Goal: Information Seeking & Learning: Learn about a topic

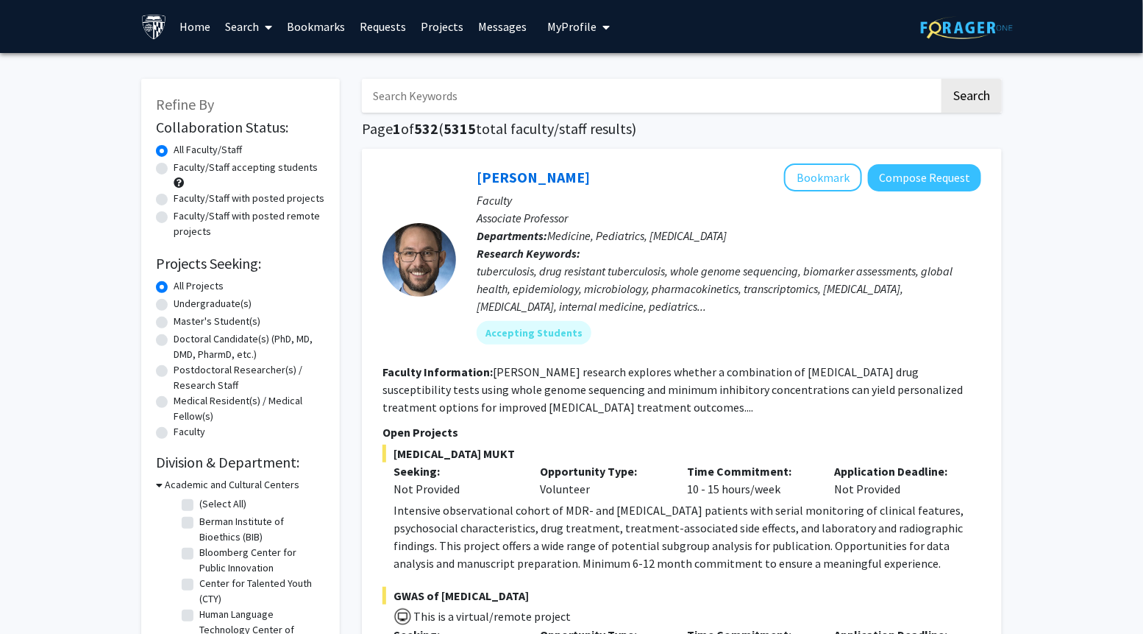
click at [418, 96] on input "Search Keywords" at bounding box center [651, 96] width 578 height 34
type input "medicinal chemistry"
click at [942, 79] on button "Search" at bounding box center [972, 96] width 60 height 34
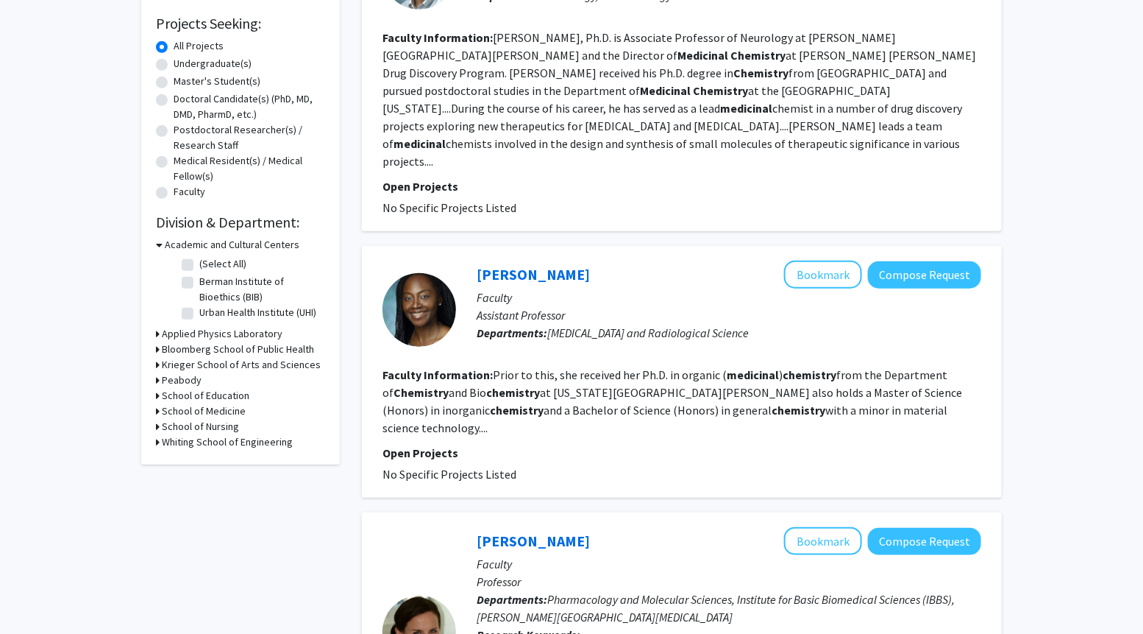
scroll to position [245, 0]
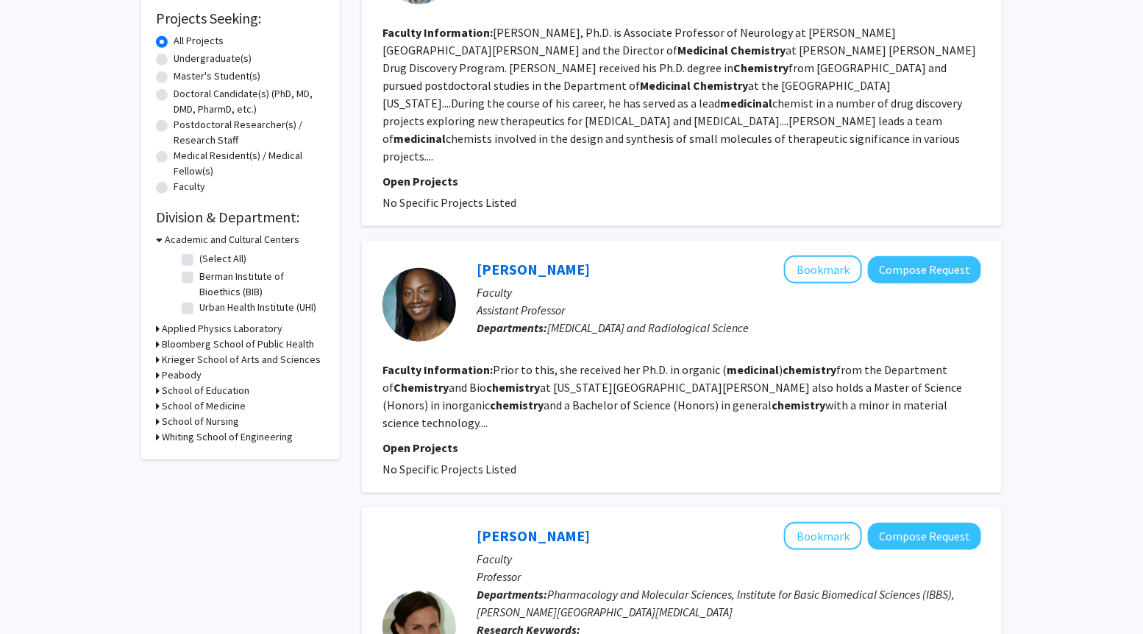
click at [620, 388] on fg-read-more "Prior to this, she received her Ph.D. in organic ( medicinal ) chemistry from t…" at bounding box center [673, 396] width 580 height 68
click at [934, 387] on fg-read-more "Prior to this, she received her Ph.D. in organic ( medicinal ) chemistry from t…" at bounding box center [673, 396] width 580 height 68
click at [904, 389] on fg-read-more "Prior to this, she received her Ph.D. in organic ( medicinal ) chemistry from t…" at bounding box center [673, 396] width 580 height 68
click at [492, 260] on link "[PERSON_NAME]" at bounding box center [533, 269] width 113 height 18
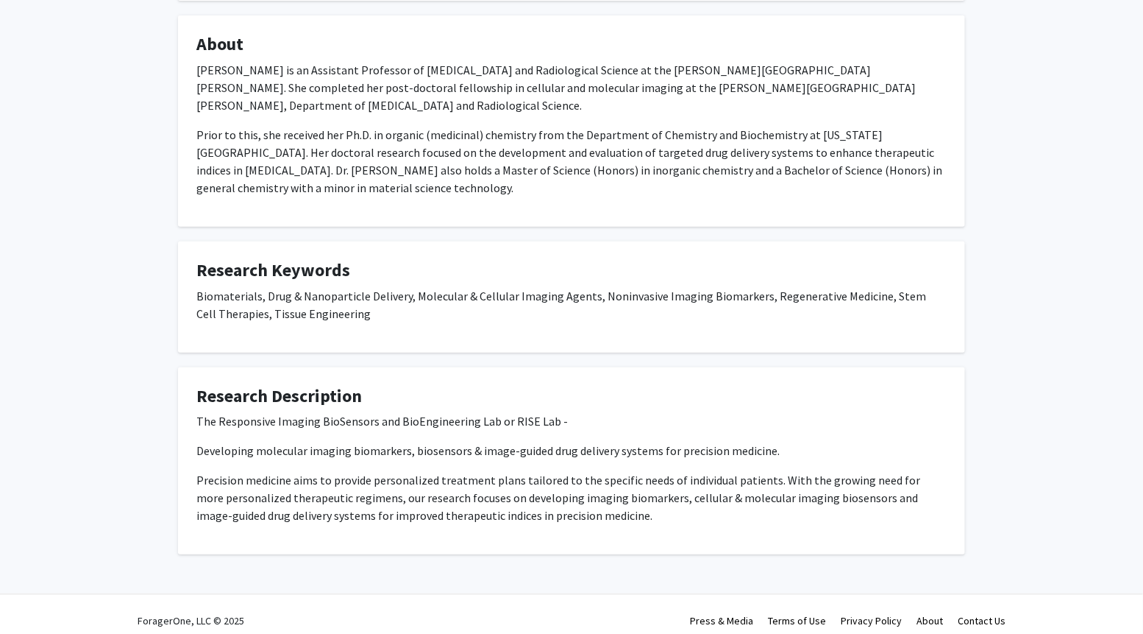
scroll to position [240, 0]
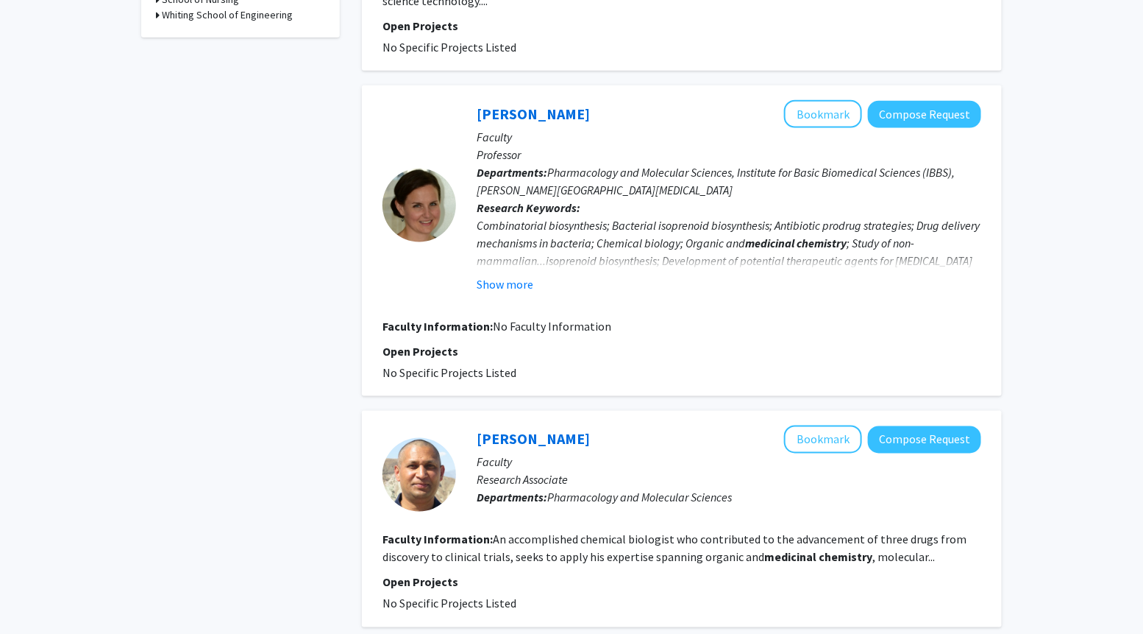
scroll to position [834, 0]
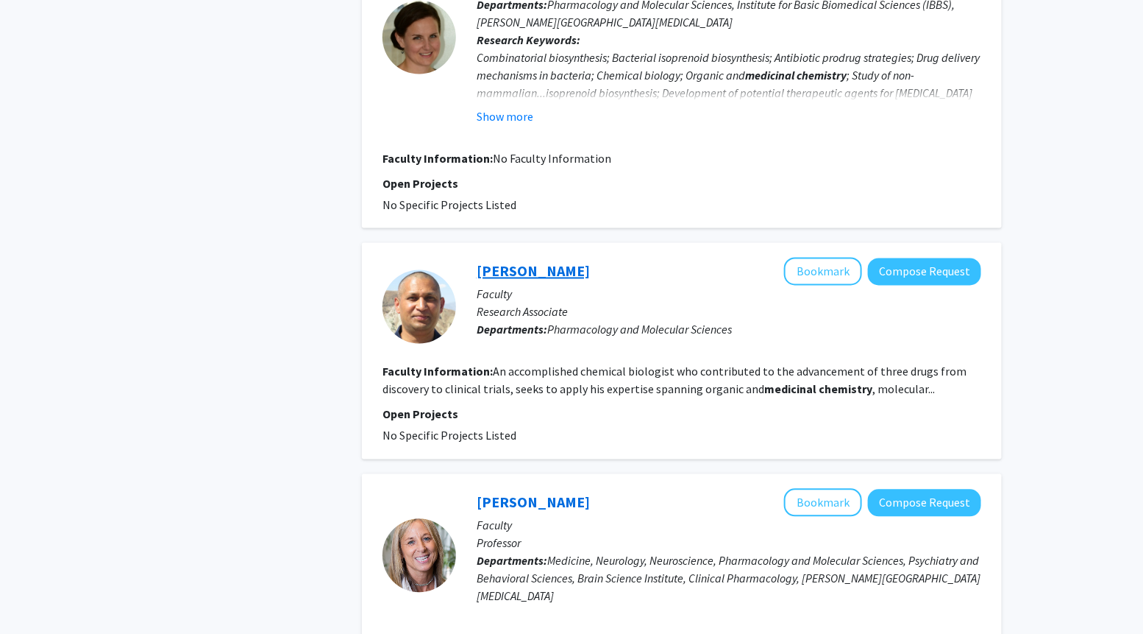
click at [558, 262] on link "[PERSON_NAME]" at bounding box center [533, 271] width 113 height 18
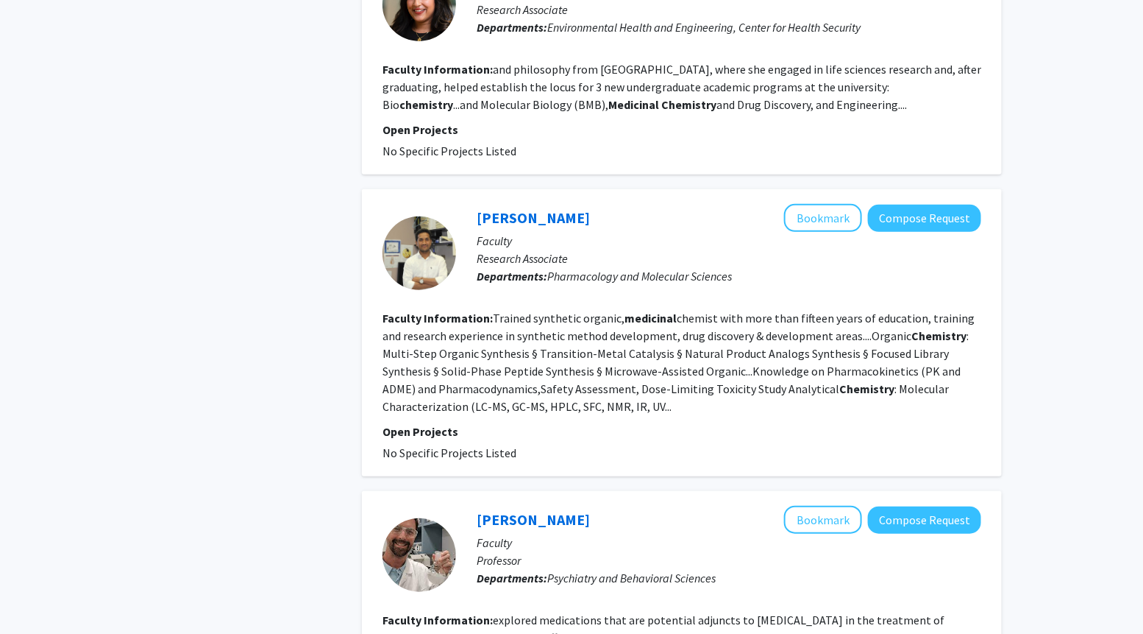
scroll to position [2281, 0]
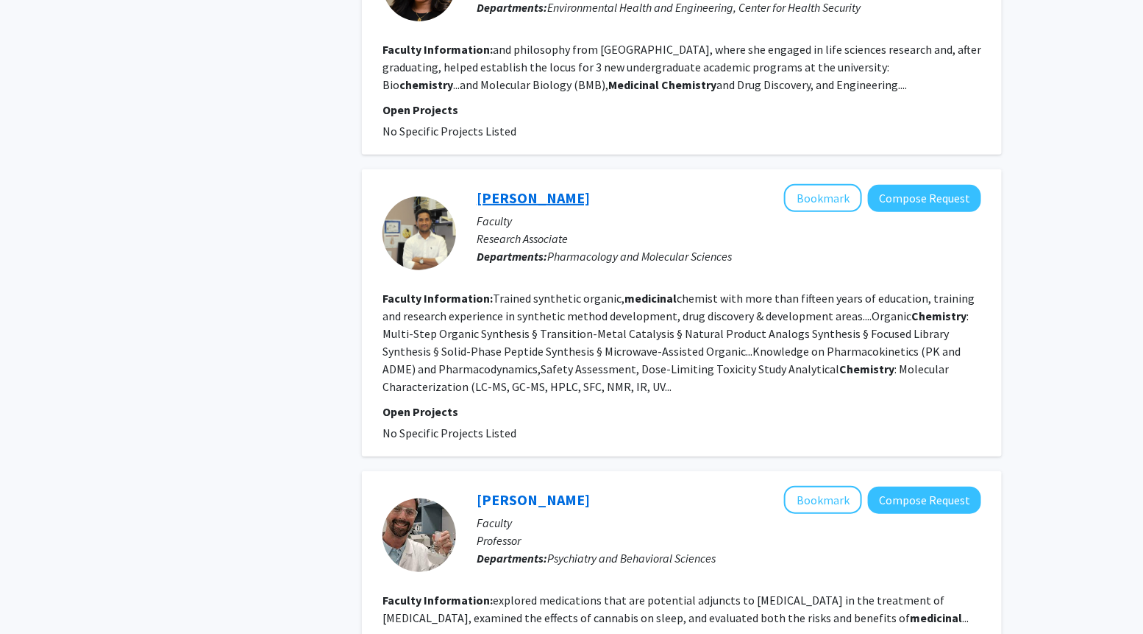
click at [548, 188] on link "[PERSON_NAME]" at bounding box center [533, 197] width 113 height 18
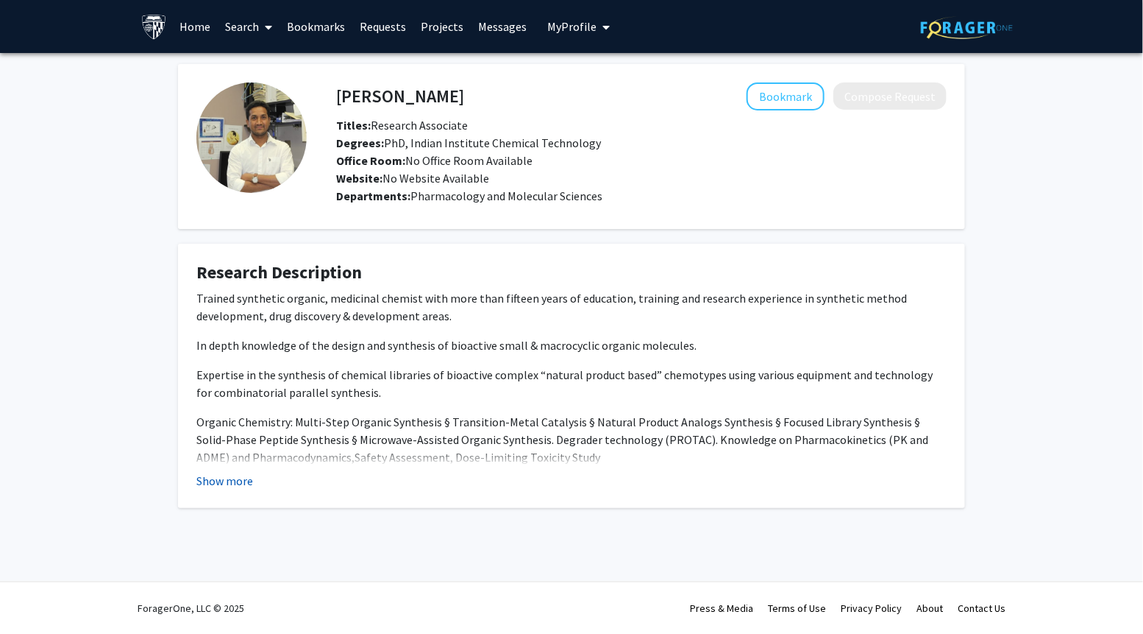
click at [222, 479] on button "Show more" at bounding box center [224, 481] width 57 height 18
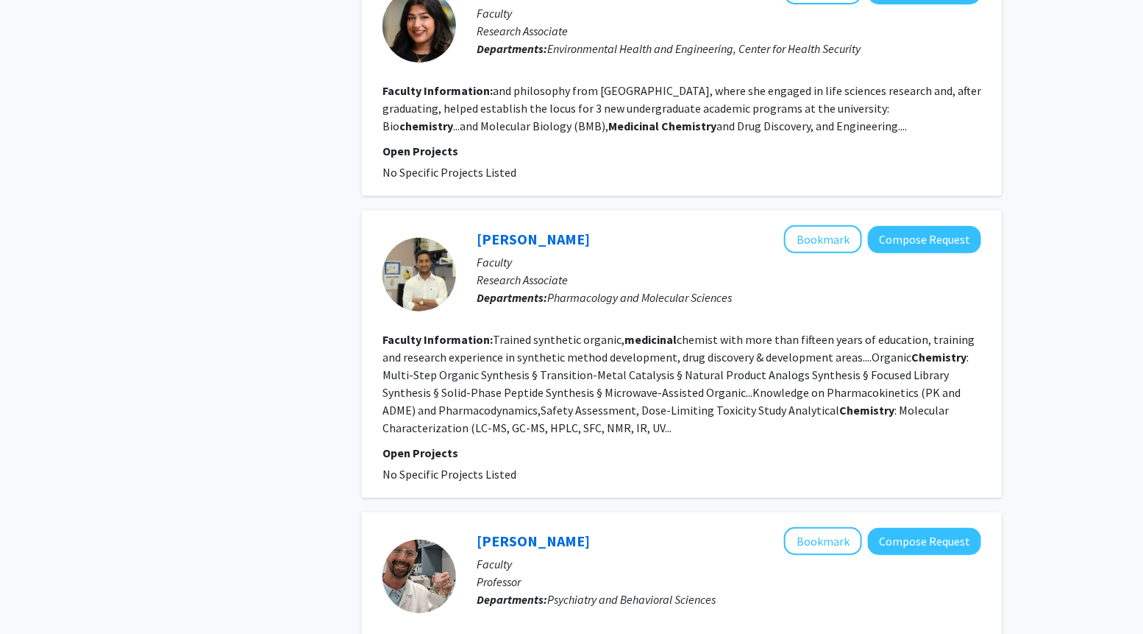
scroll to position [2435, 0]
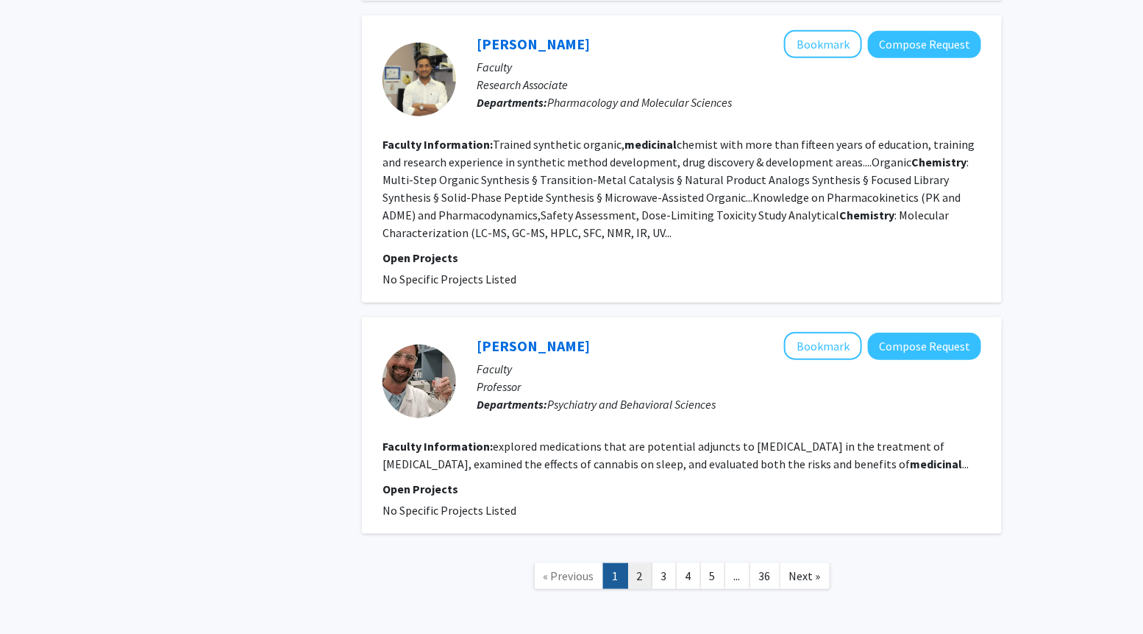
click at [640, 563] on link "2" at bounding box center [640, 576] width 25 height 26
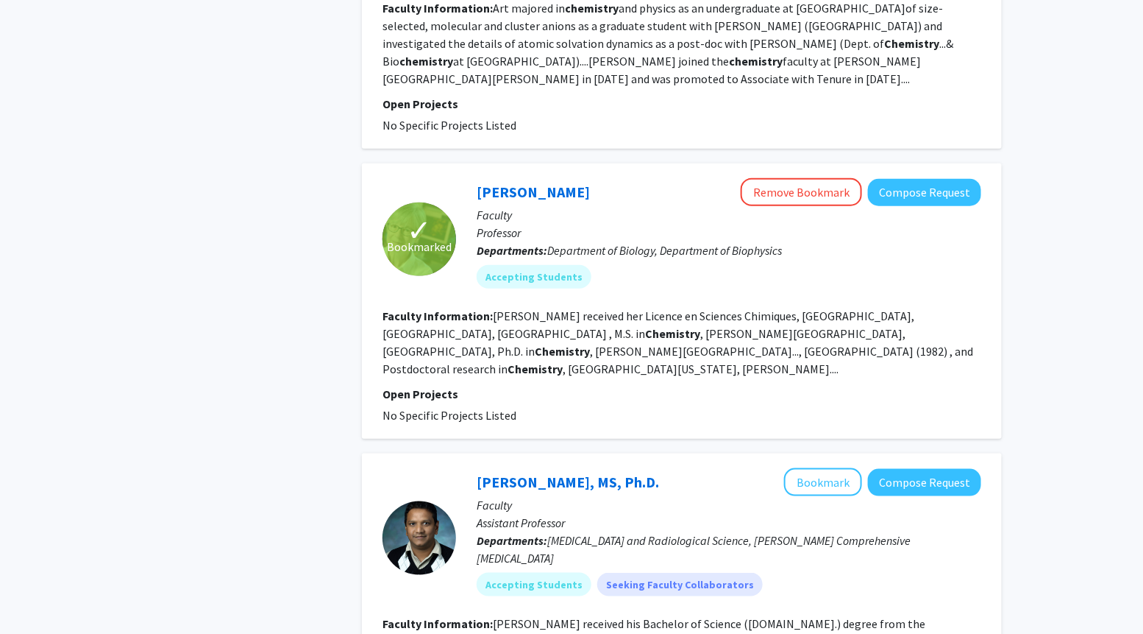
scroll to position [2149, 0]
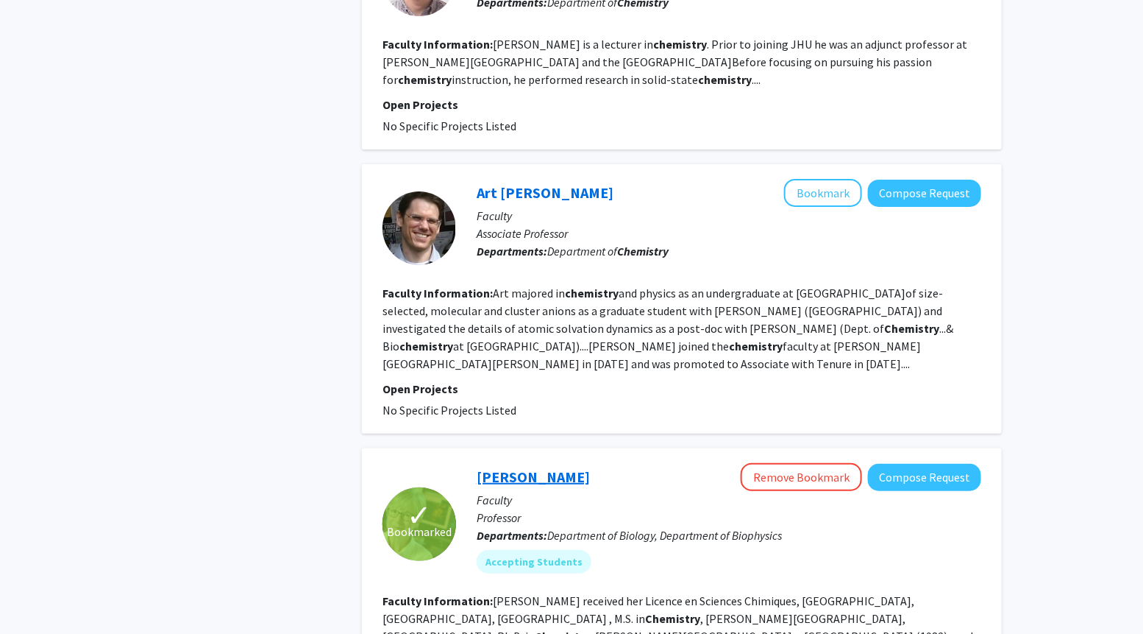
click at [528, 467] on link "[PERSON_NAME]" at bounding box center [533, 476] width 113 height 18
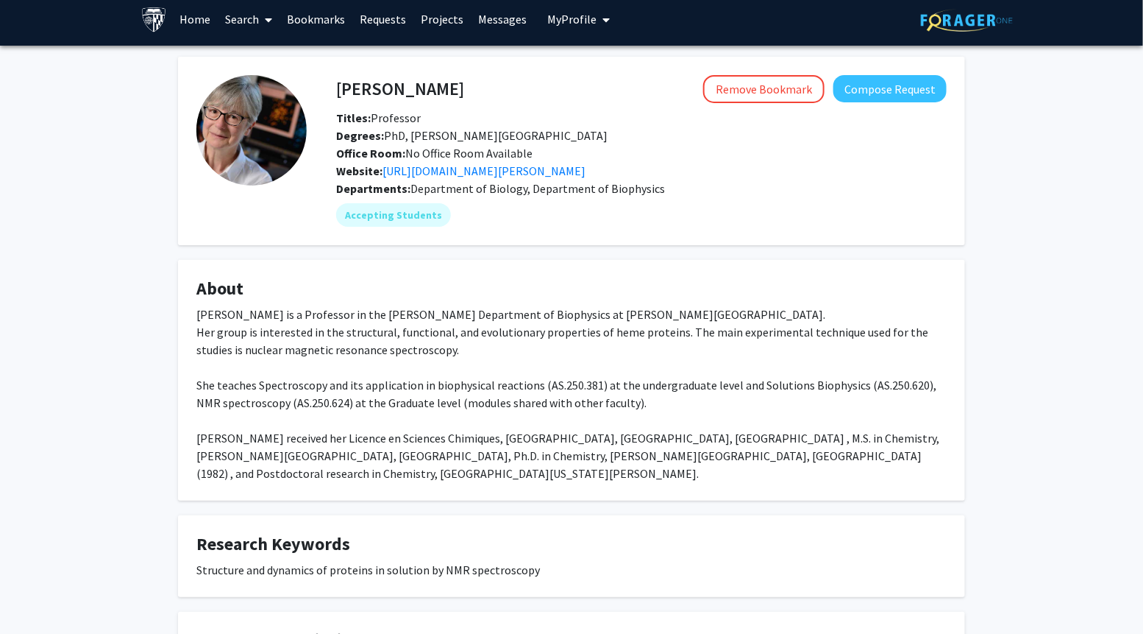
scroll to position [9, 0]
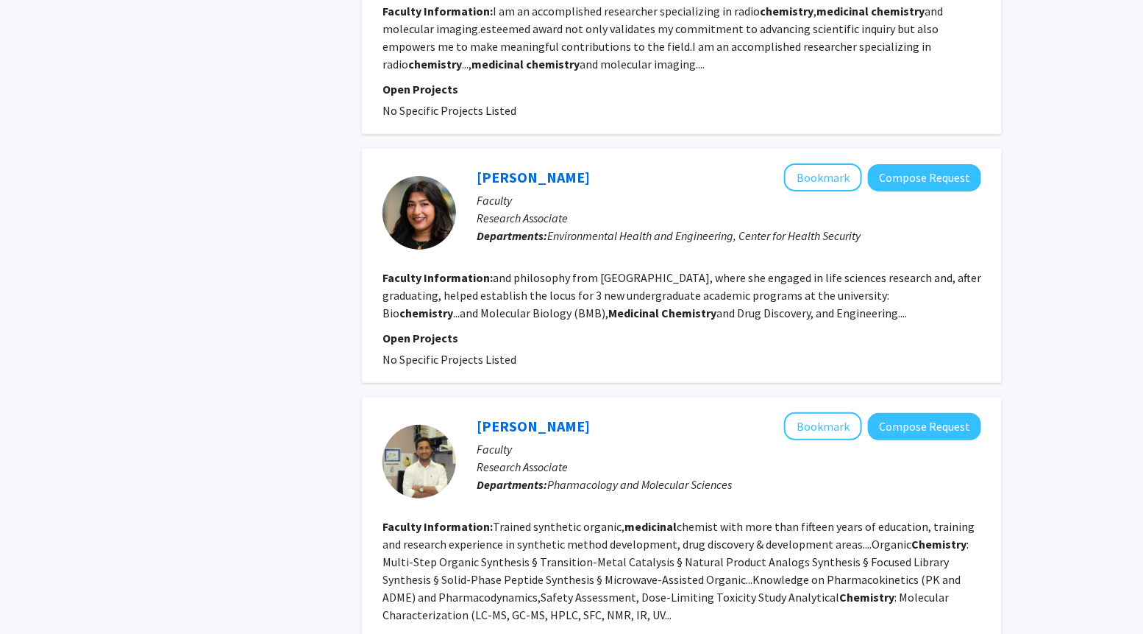
scroll to position [2070, 0]
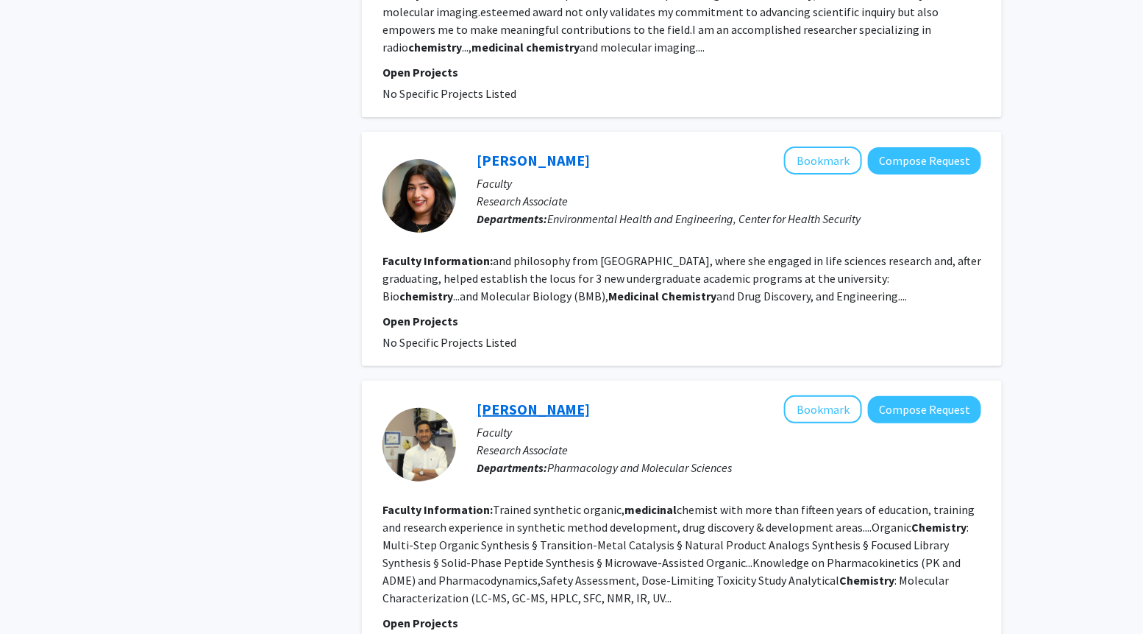
click at [497, 400] on link "[PERSON_NAME]" at bounding box center [533, 409] width 113 height 18
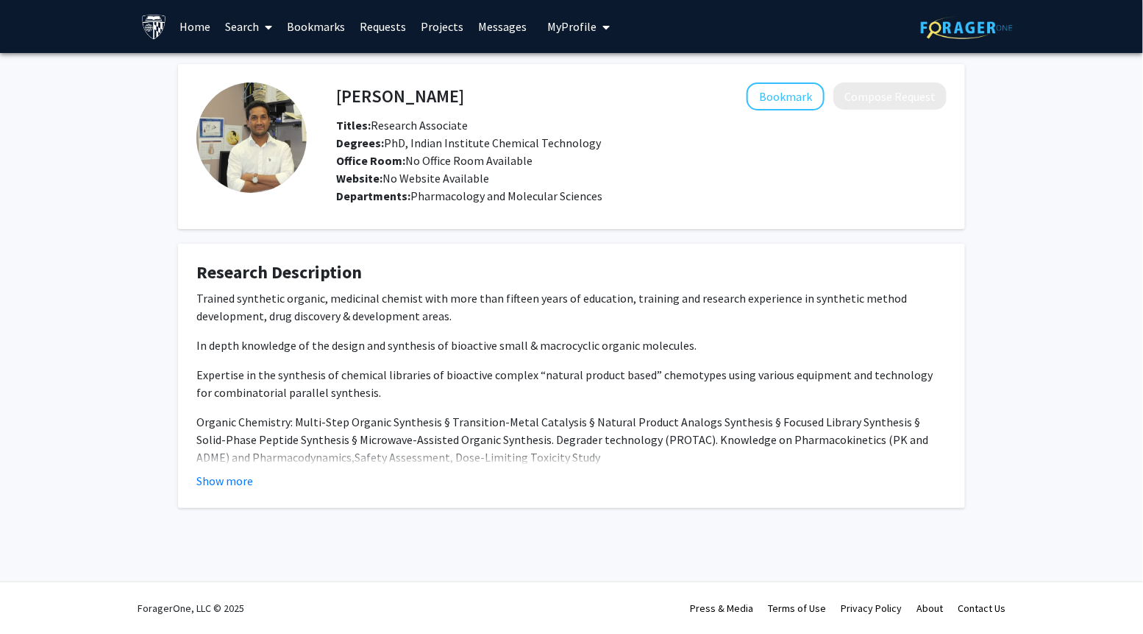
drag, startPoint x: 497, startPoint y: 90, endPoint x: 335, endPoint y: 90, distance: 161.9
click at [335, 90] on div "[PERSON_NAME] Bookmark Compose Request" at bounding box center [641, 96] width 633 height 28
click at [338, 92] on div "[PERSON_NAME] Bookmark Compose Request" at bounding box center [641, 96] width 633 height 28
copy h4 "[PERSON_NAME]"
